Goal: Task Accomplishment & Management: Use online tool/utility

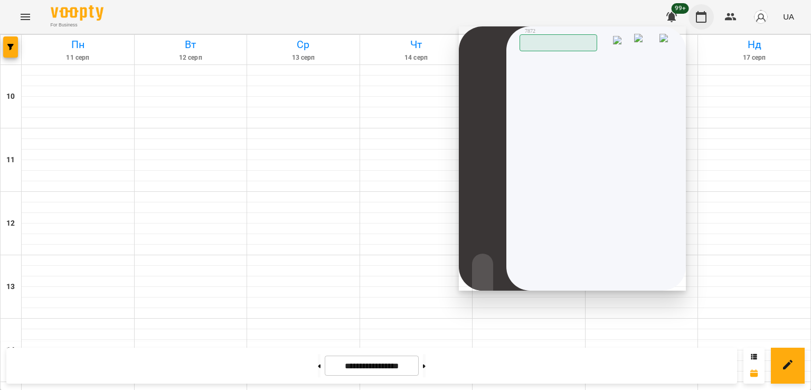
scroll to position [546, 0]
click at [663, 39] on img at bounding box center [666, 42] width 15 height 16
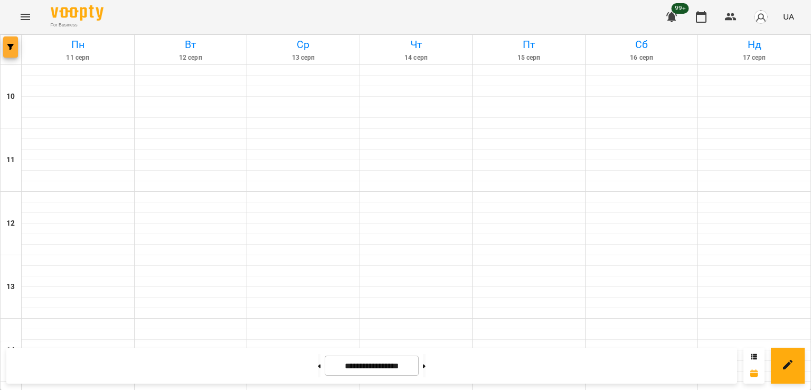
click at [7, 48] on icon "button" at bounding box center [10, 47] width 6 height 6
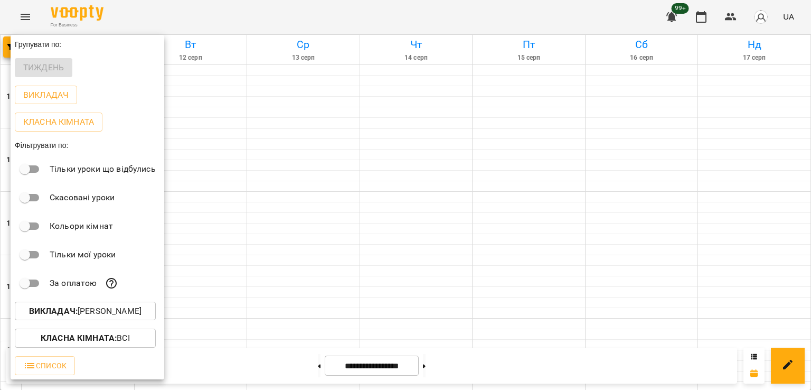
click at [104, 316] on p "Викладач : [PERSON_NAME]" at bounding box center [85, 311] width 112 height 13
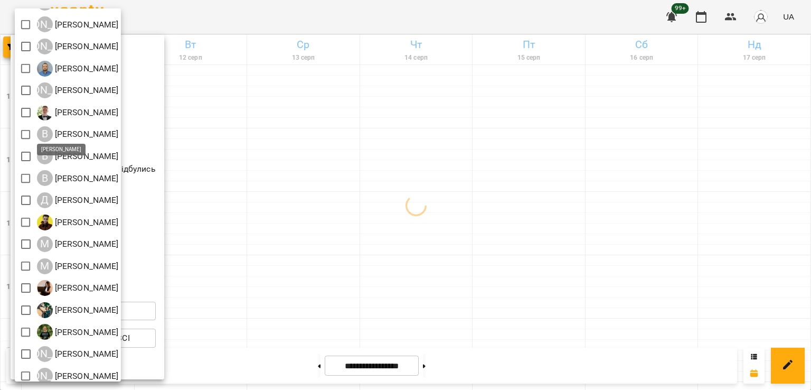
scroll to position [68, 0]
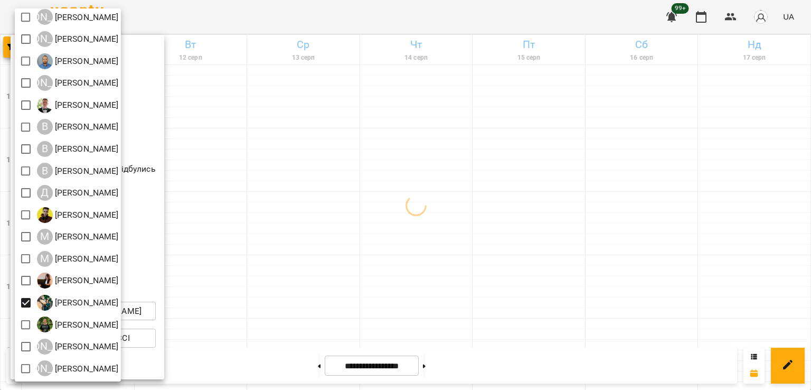
click at [385, 261] on div at bounding box center [405, 195] width 811 height 390
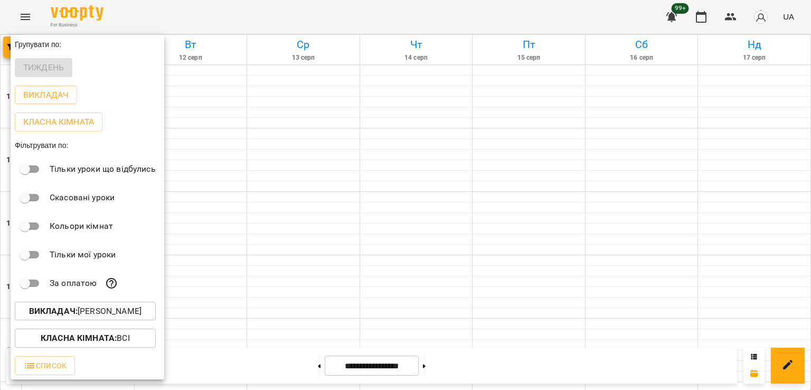
click at [410, 247] on div at bounding box center [405, 195] width 811 height 390
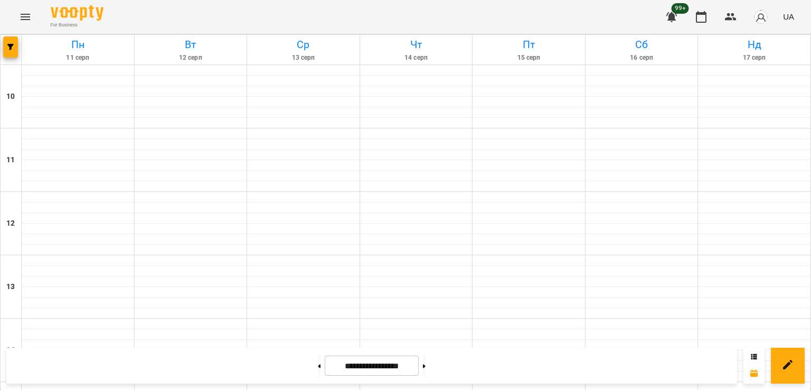
click at [420, 243] on div "Групувати по: Тиждень Викладач Класна кімната Фільтрувати по: Тільки уроки що в…" at bounding box center [405, 195] width 811 height 390
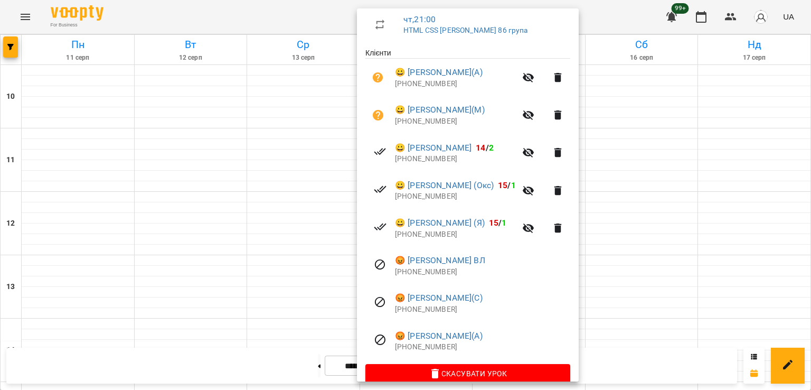
scroll to position [203, 0]
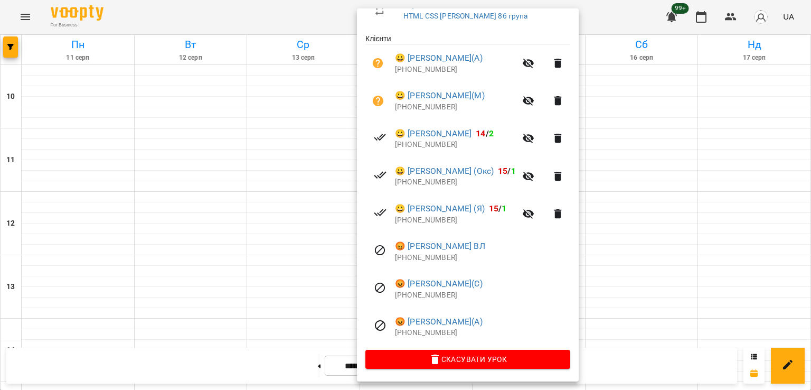
click at [298, 233] on div at bounding box center [405, 195] width 811 height 390
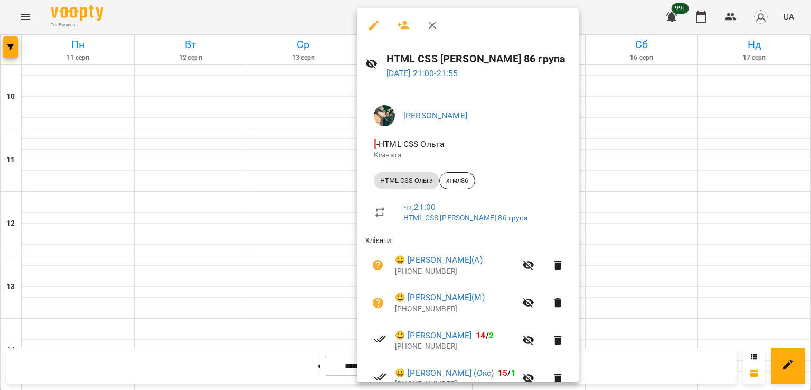
drag, startPoint x: 244, startPoint y: 246, endPoint x: 167, endPoint y: 50, distance: 210.3
click at [244, 246] on div at bounding box center [405, 195] width 811 height 390
